Goal: Ask a question

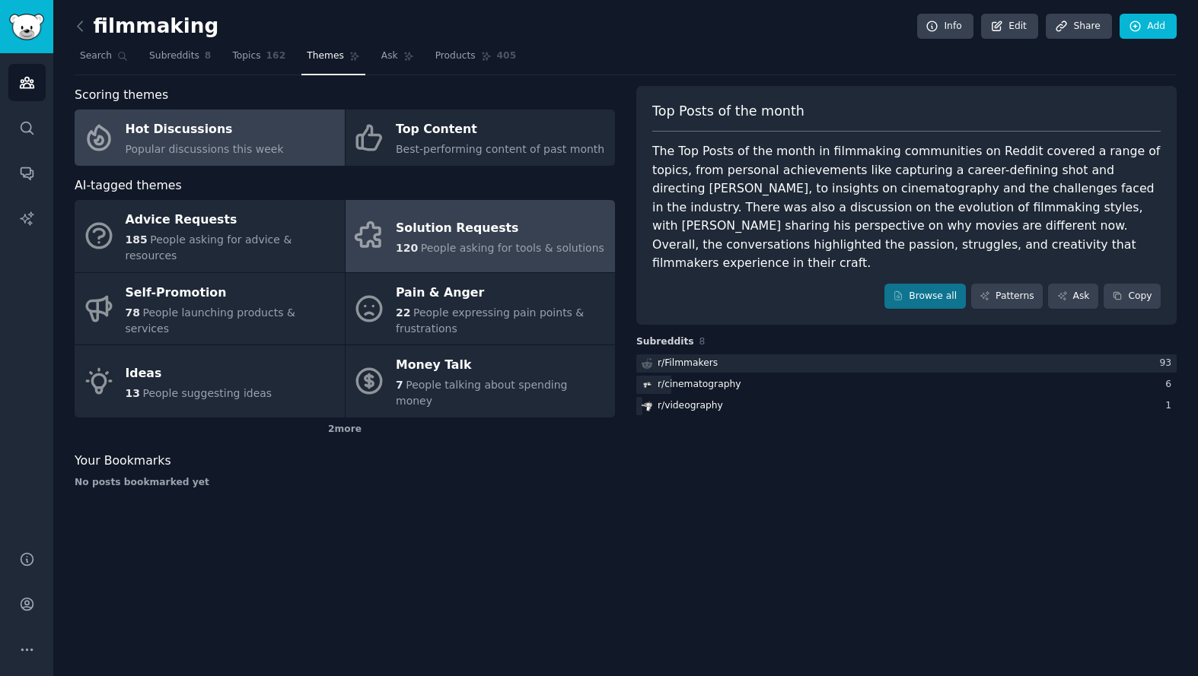
click at [463, 228] on div "Solution Requests" at bounding box center [500, 228] width 209 height 24
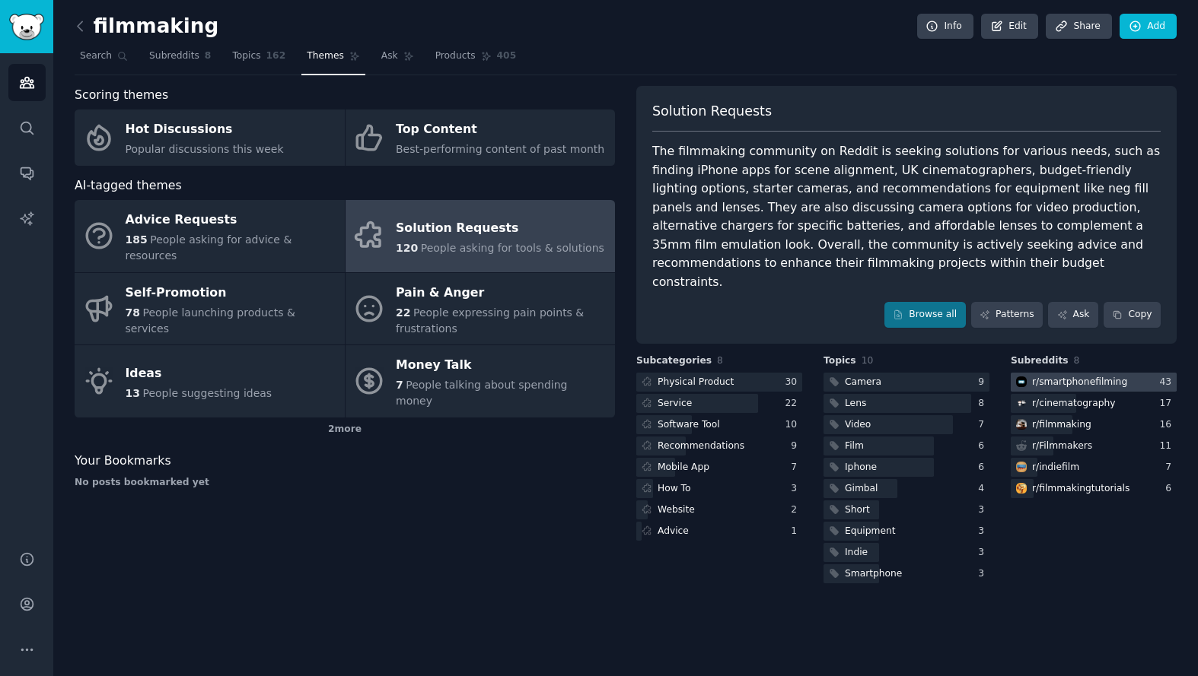
click at [1095, 376] on div "r/ smartphonefilming" at bounding box center [1079, 383] width 95 height 14
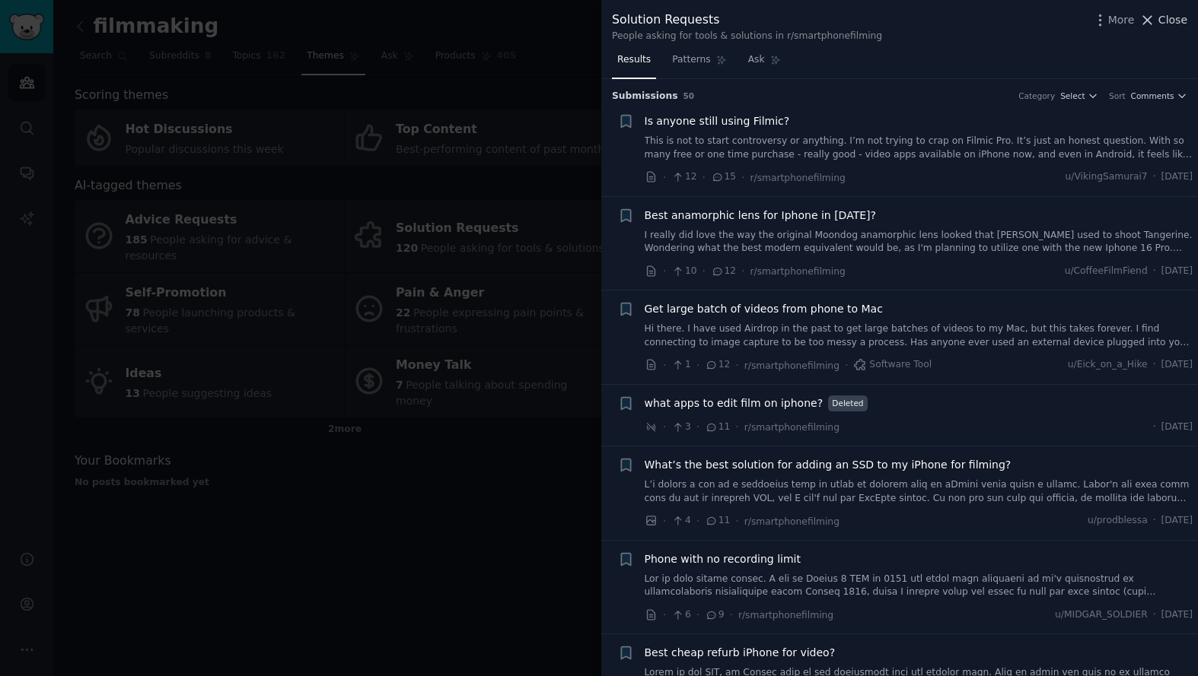
click at [1149, 21] on icon at bounding box center [1148, 20] width 8 height 8
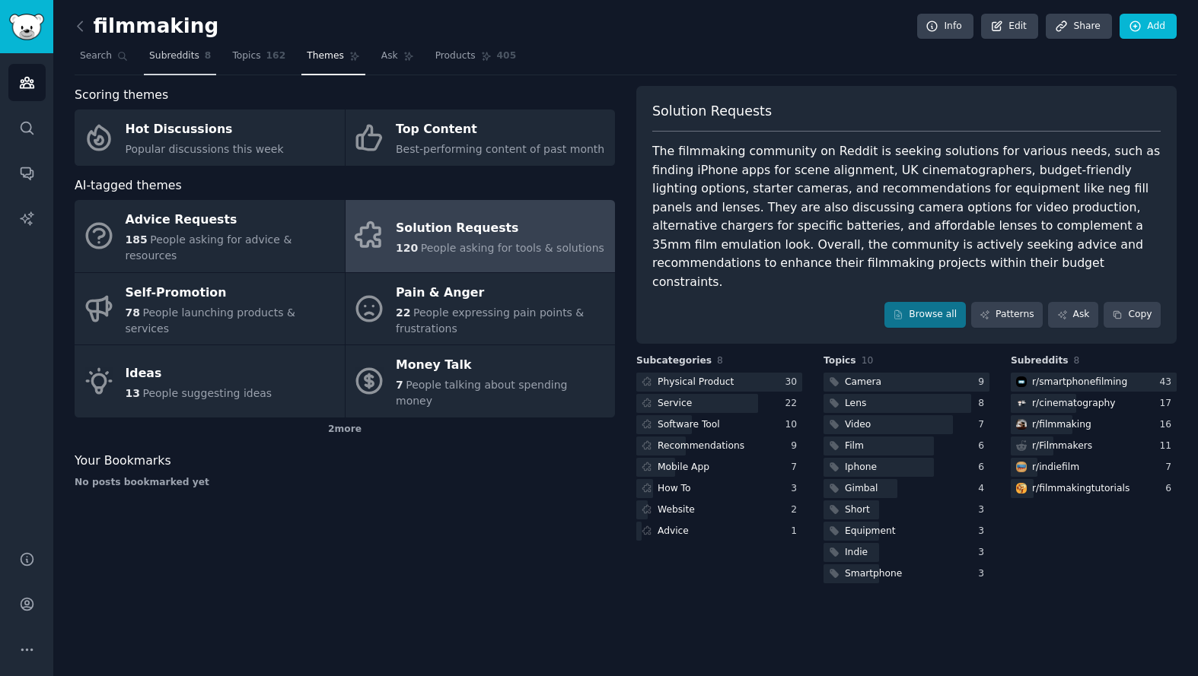
click at [175, 54] on span "Subreddits" at bounding box center [174, 56] width 50 height 14
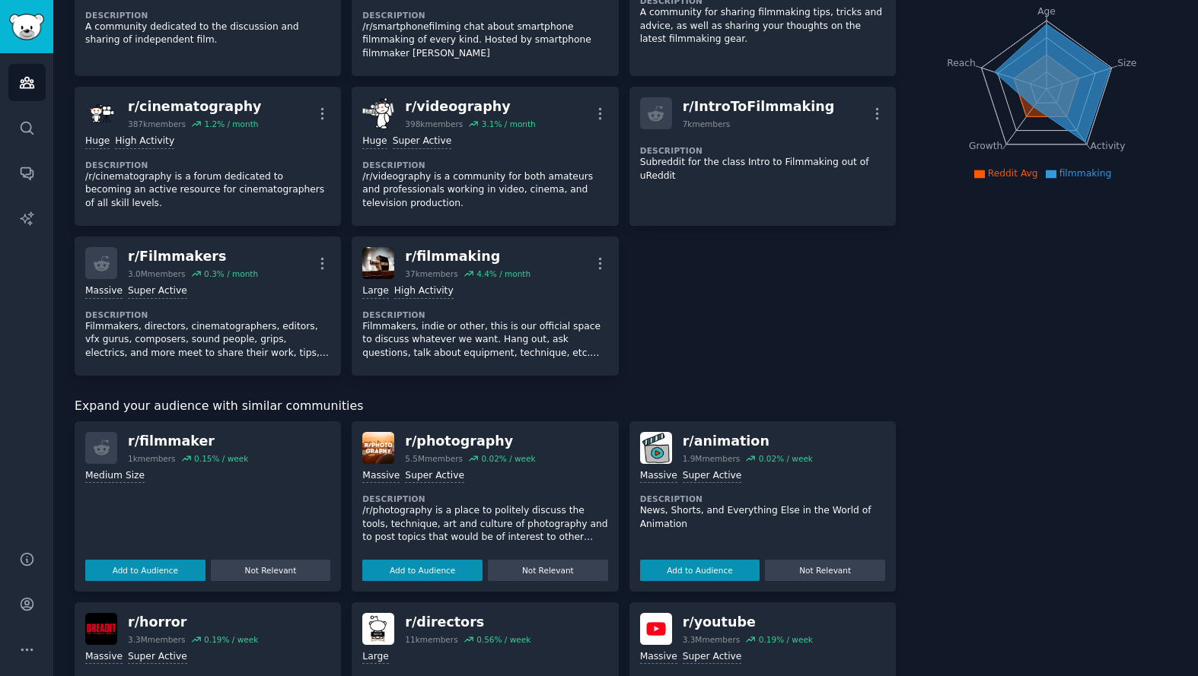
scroll to position [175, 0]
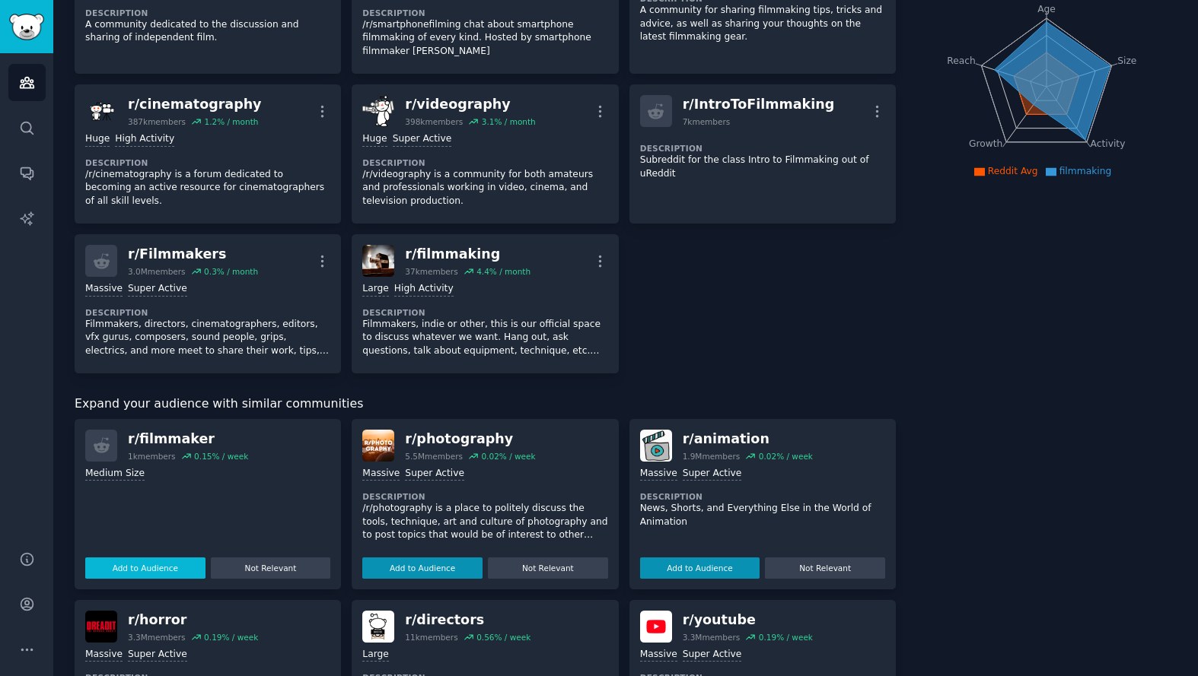
click at [152, 572] on button "Add to Audience" at bounding box center [145, 568] width 120 height 21
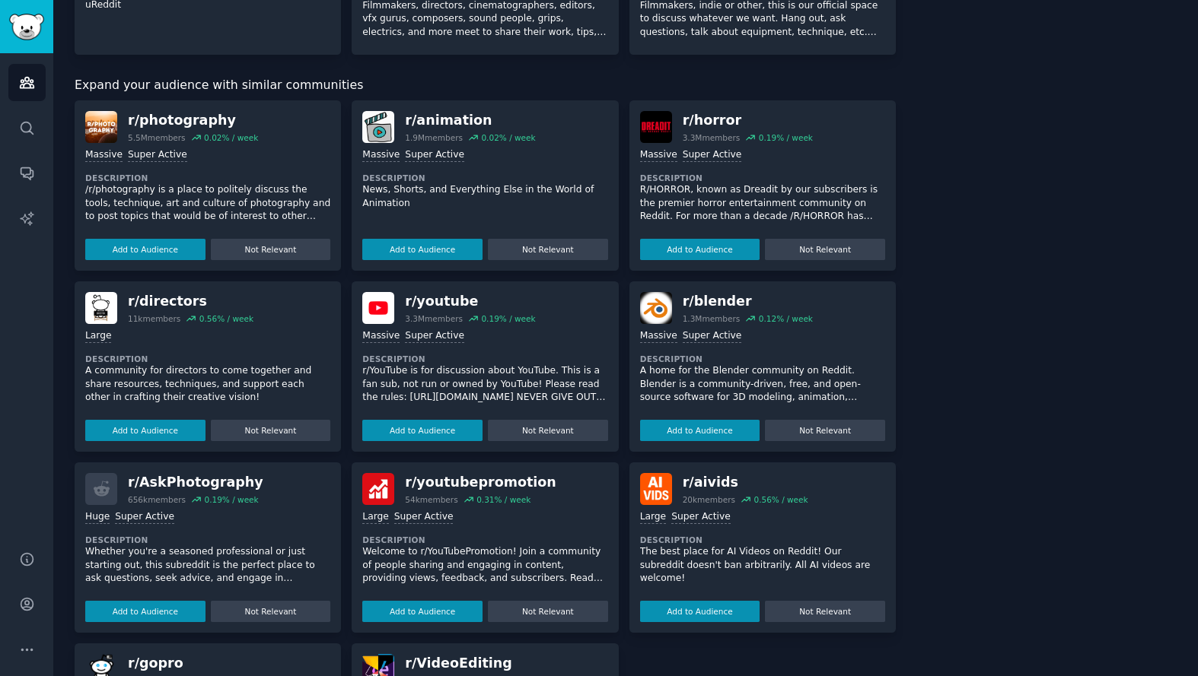
scroll to position [523, 0]
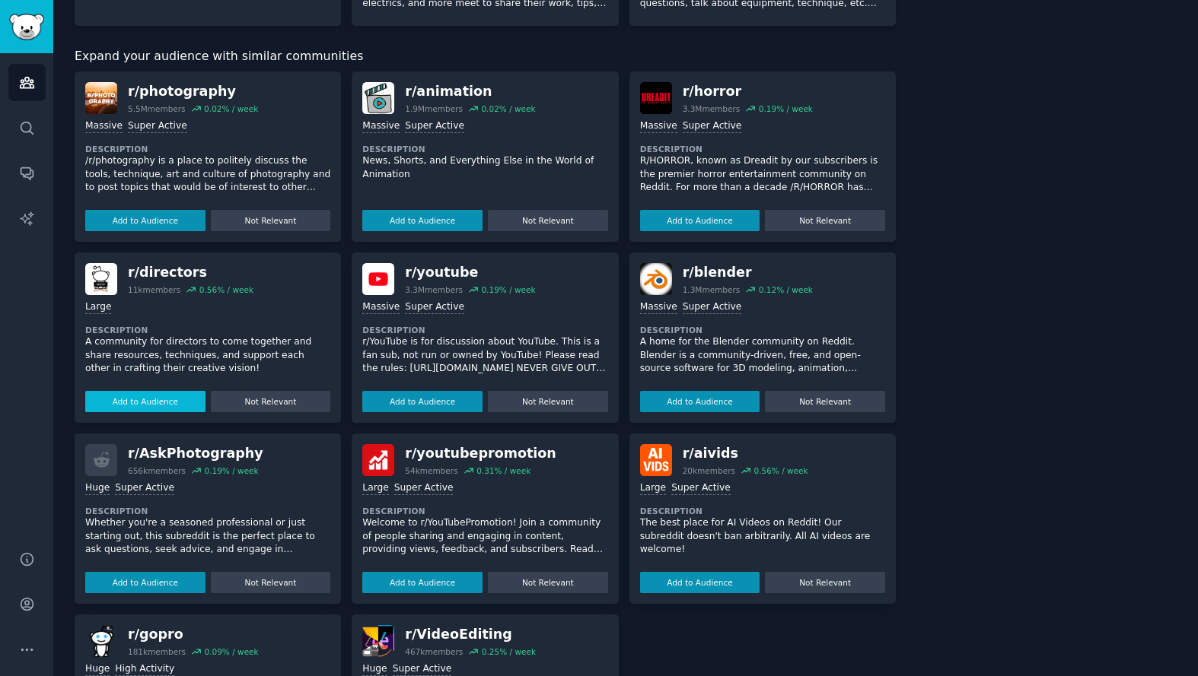
click at [137, 393] on button "Add to Audience" at bounding box center [145, 401] width 120 height 21
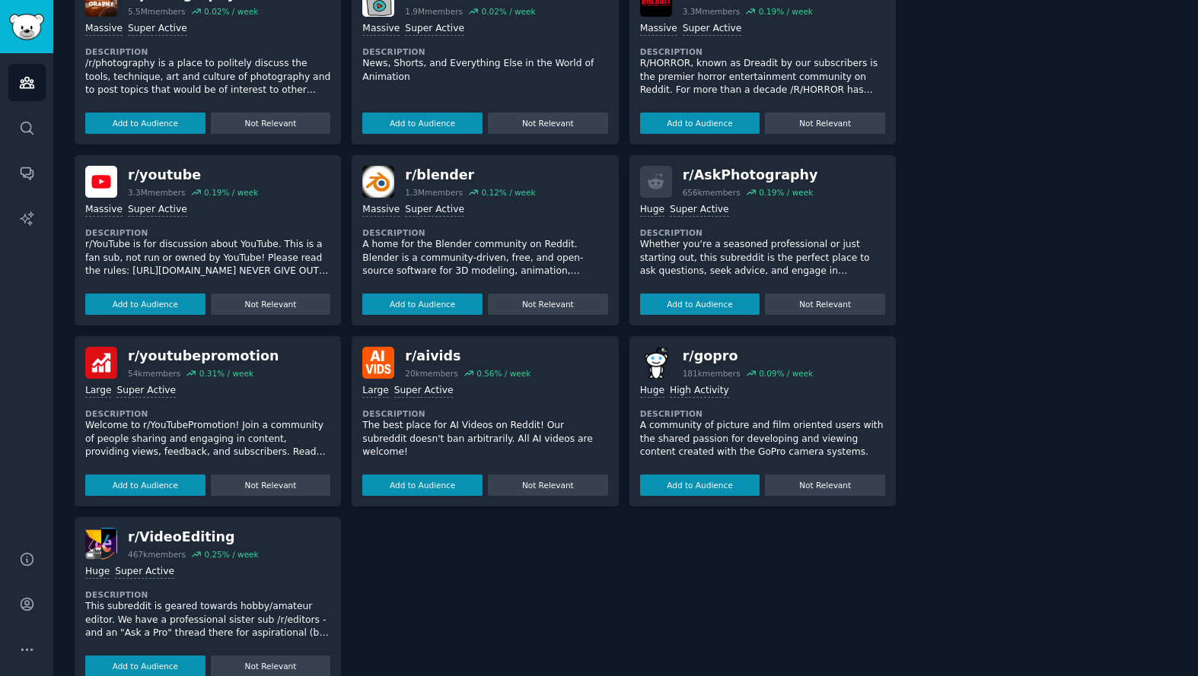
scroll to position [802, 0]
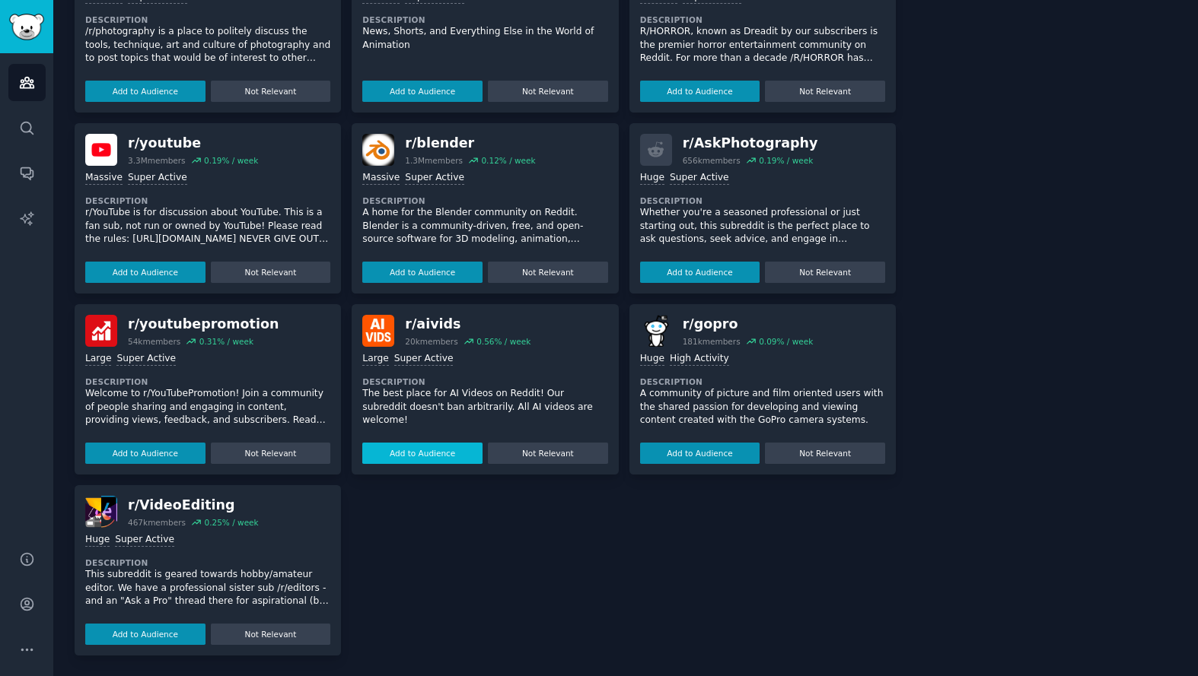
click at [409, 453] on button "Add to Audience" at bounding box center [422, 453] width 120 height 21
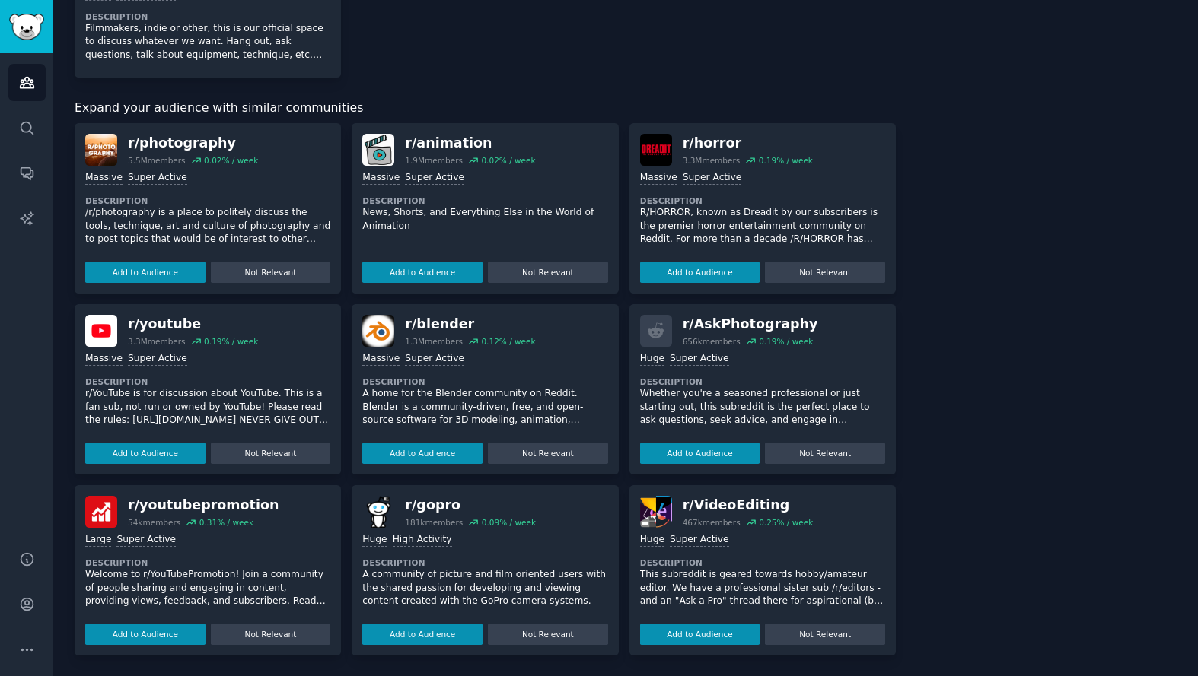
scroll to position [0, 0]
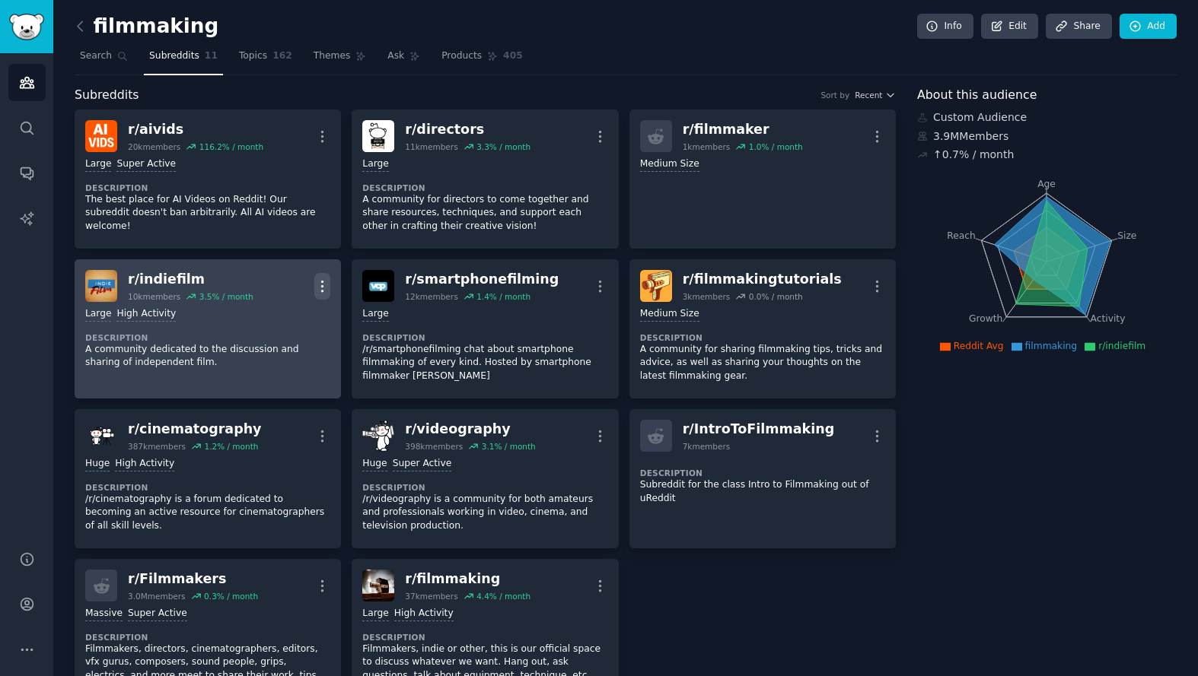
click at [323, 284] on icon "button" at bounding box center [322, 287] width 16 height 16
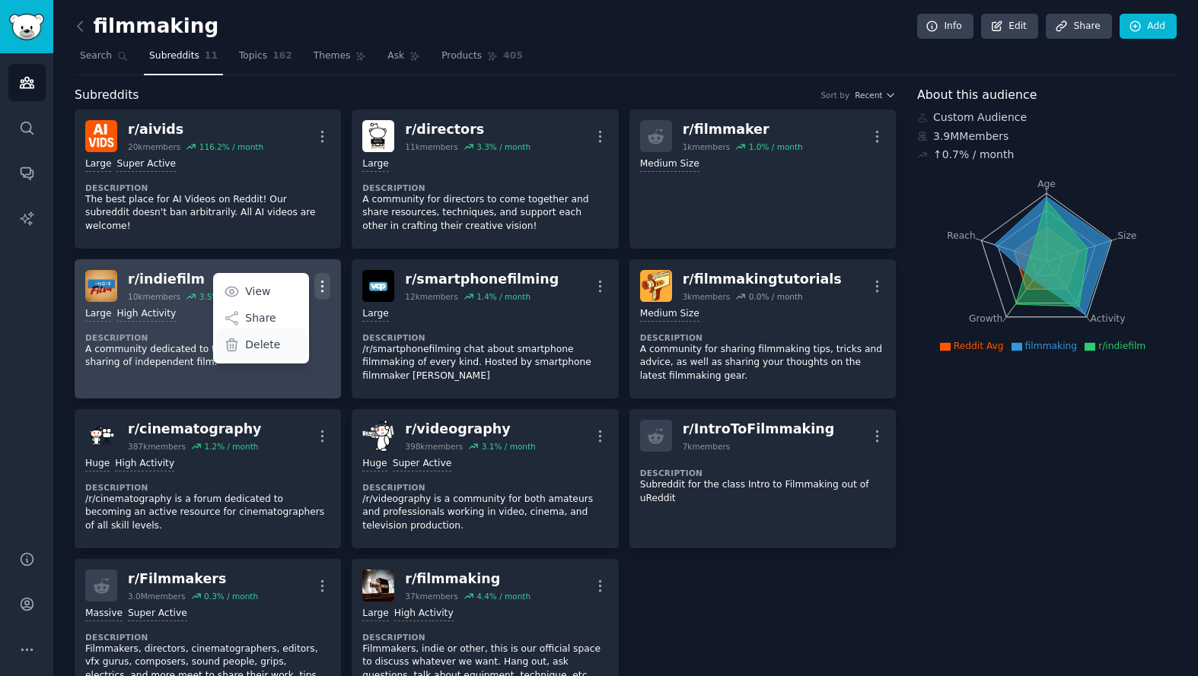
click at [275, 344] on p "Delete" at bounding box center [262, 345] width 35 height 16
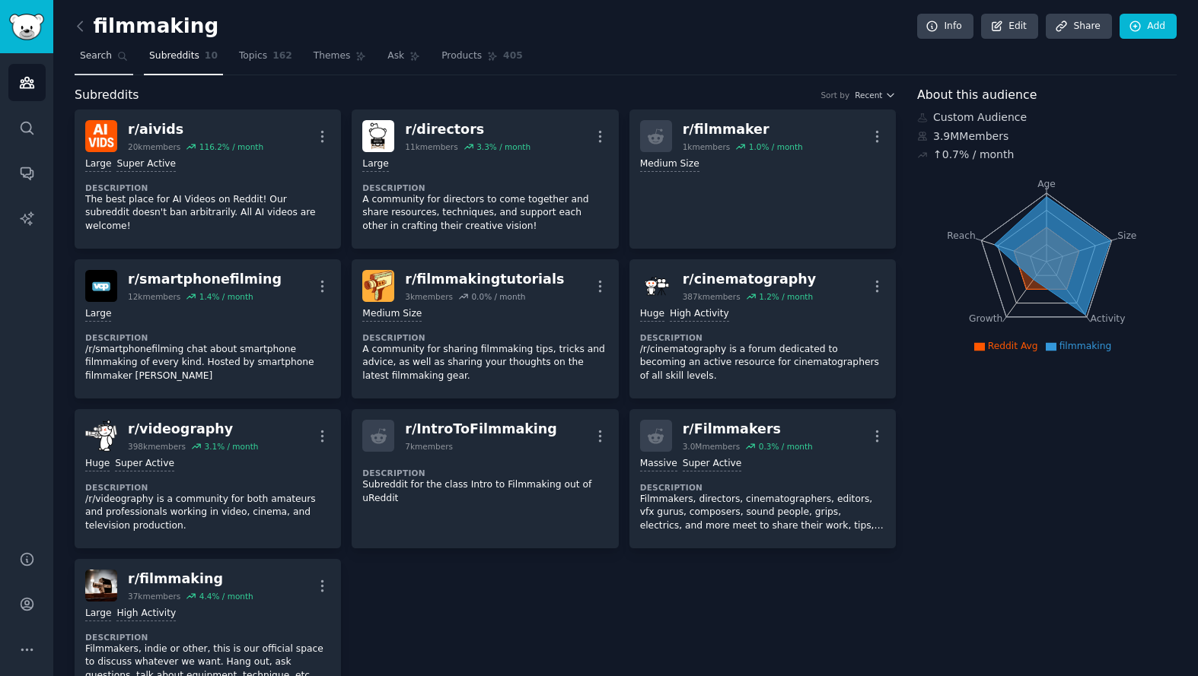
click at [104, 57] on span "Search" at bounding box center [96, 56] width 32 height 14
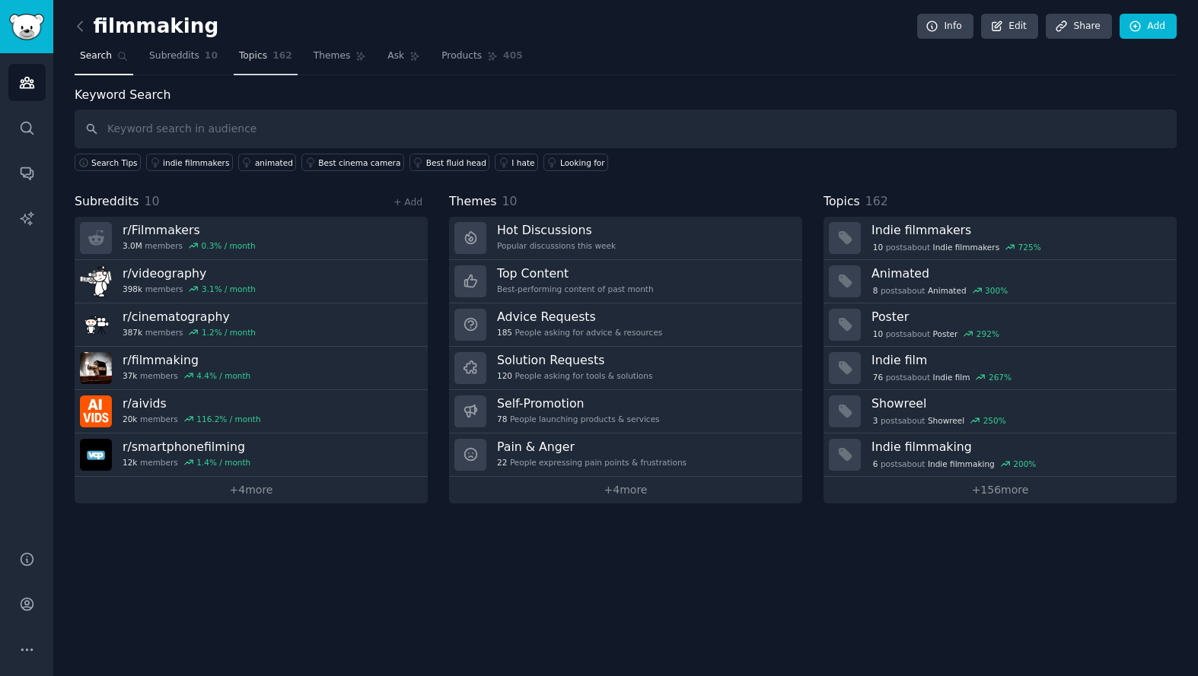
click at [253, 49] on span "Topics" at bounding box center [253, 56] width 28 height 14
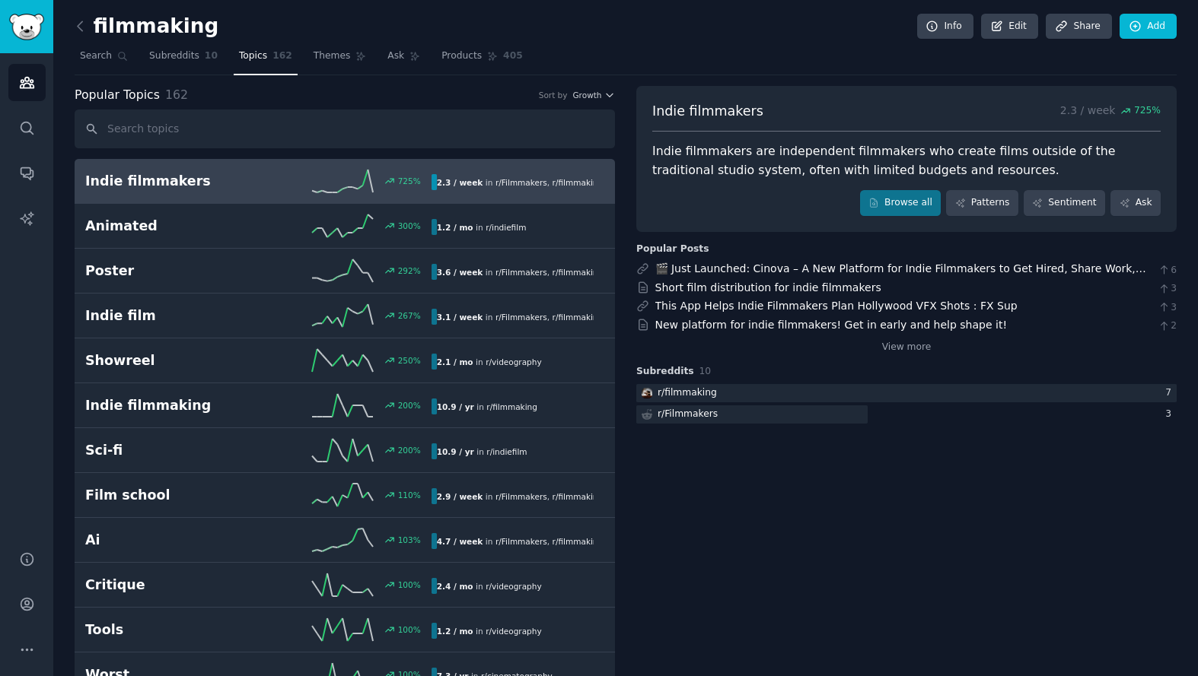
click at [231, 186] on h2 "Indie filmmakers" at bounding box center [171, 181] width 173 height 19
click at [226, 181] on h2 "Indie filmmakers" at bounding box center [171, 181] width 173 height 19
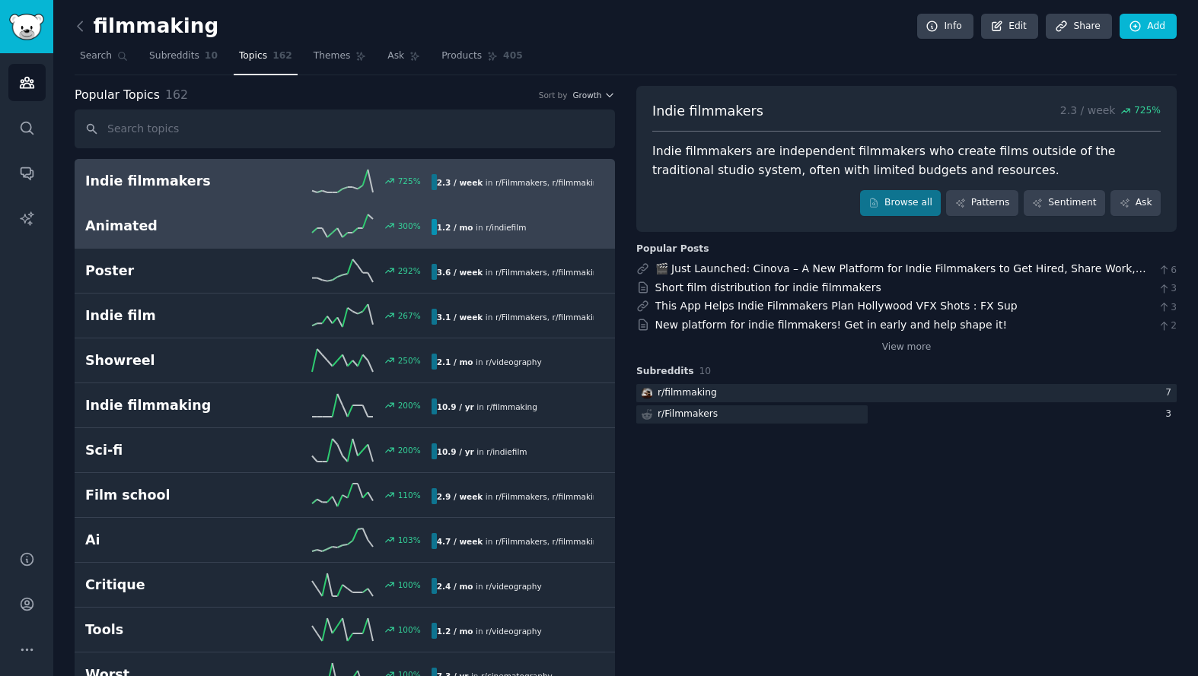
click at [203, 224] on h2 "Animated" at bounding box center [171, 226] width 173 height 19
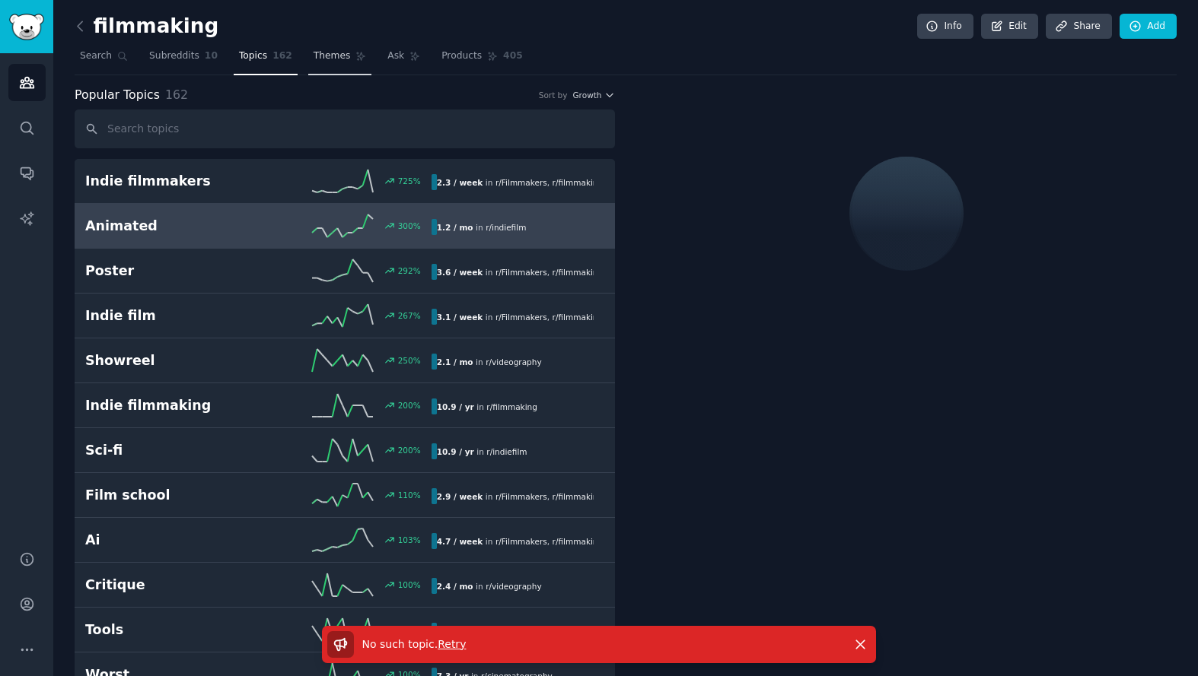
click at [323, 58] on span "Themes" at bounding box center [332, 56] width 37 height 14
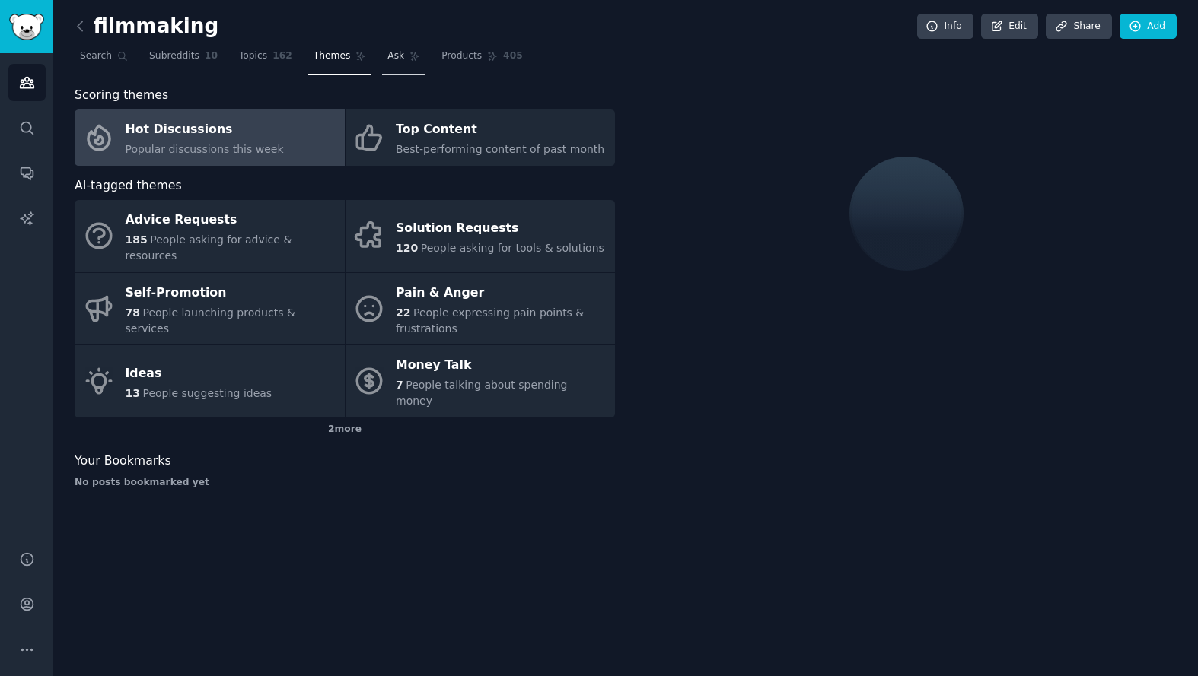
click at [411, 58] on icon at bounding box center [415, 57] width 8 height 8
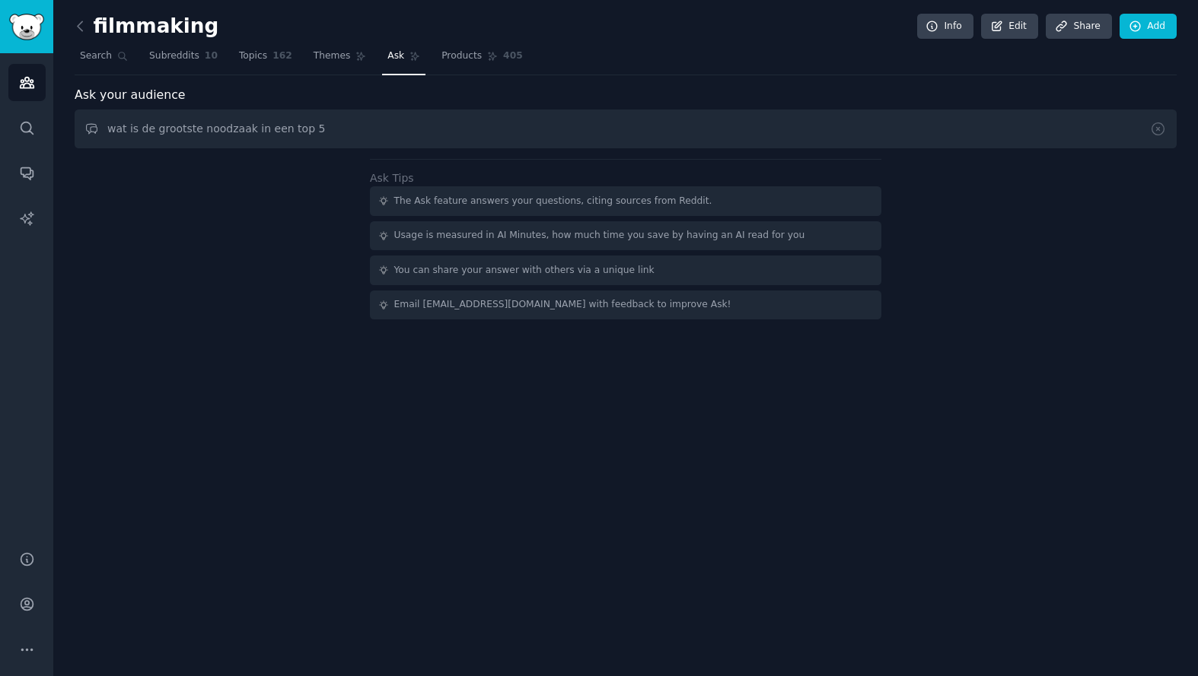
click at [246, 131] on input "wat is de grootste noodzaak in een top 5" at bounding box center [626, 129] width 1102 height 39
drag, startPoint x: 226, startPoint y: 132, endPoint x: 243, endPoint y: 130, distance: 16.8
click at [243, 130] on input "wat is de grootste noodzaak voor filmmakers in een top 5" at bounding box center [626, 129] width 1102 height 39
click at [467, 132] on input "wat is de grootste uitdagingvoor filmmakers in een top 5" at bounding box center [626, 129] width 1102 height 39
type input "wat is de grootste uitdagingvoor filmmakers in een top 5"
